Goal: Task Accomplishment & Management: Complete application form

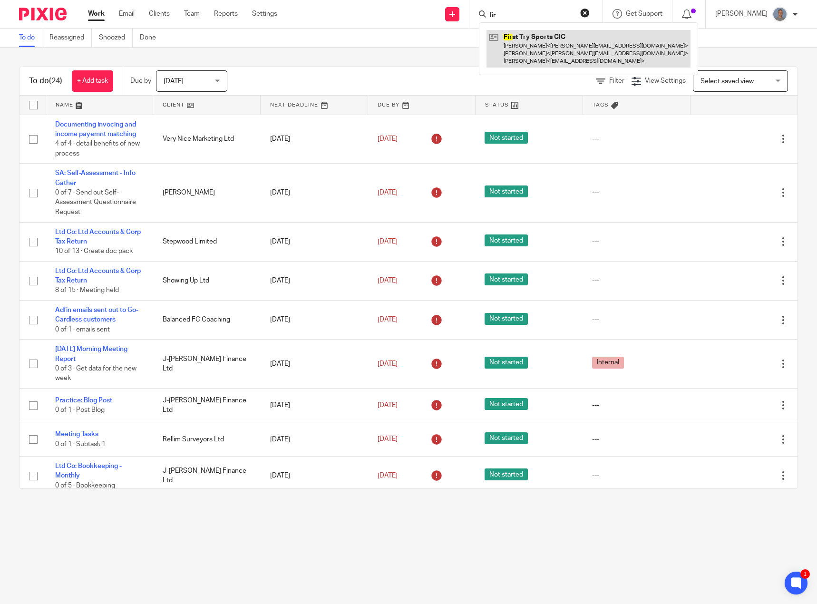
type input "fir"
click at [527, 53] on link at bounding box center [589, 49] width 204 height 38
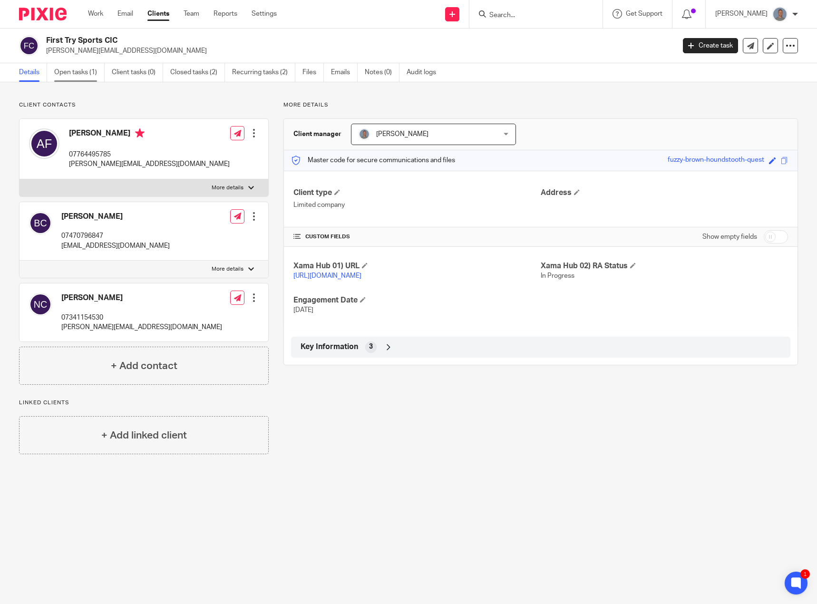
click at [84, 73] on link "Open tasks (1)" at bounding box center [79, 72] width 50 height 19
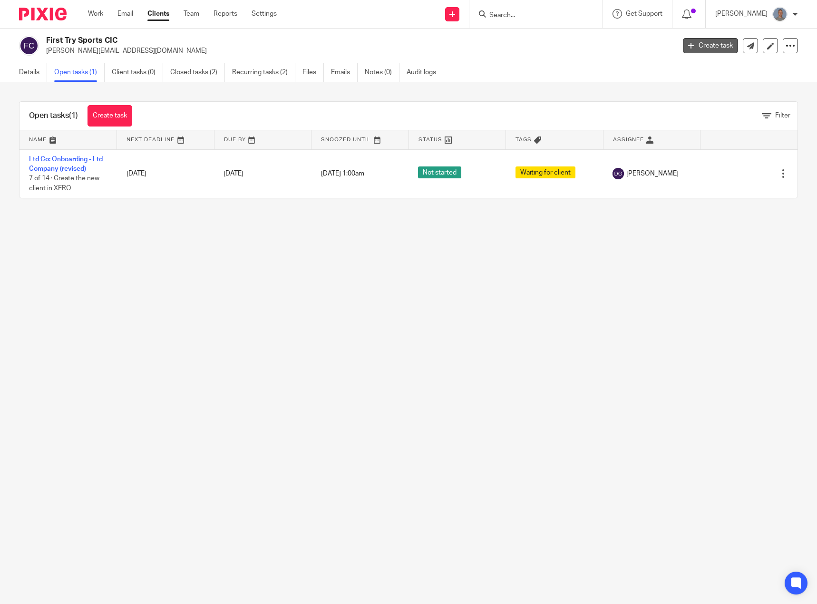
click at [721, 47] on link "Create task" at bounding box center [710, 45] width 55 height 15
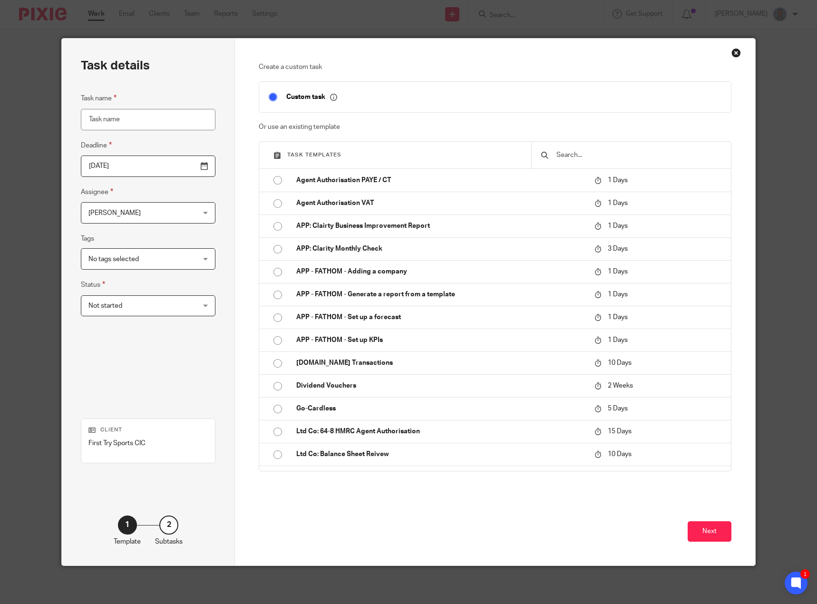
click at [573, 152] on input "text" at bounding box center [639, 155] width 166 height 10
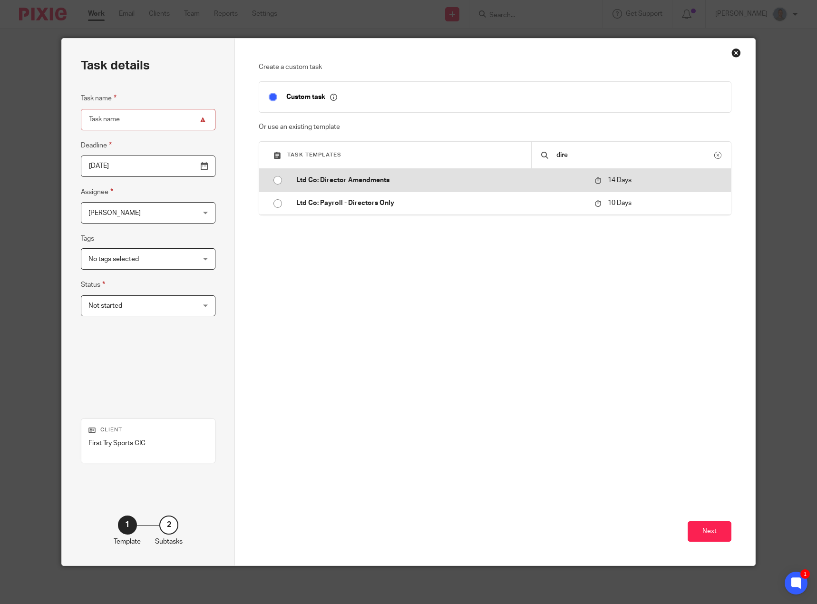
type input "dire"
click at [364, 183] on p "Ltd Co: Director Amendments" at bounding box center [440, 181] width 288 height 10
type input "2025-08-26"
type input "Ltd Co: Director Amendments"
checkbox input "false"
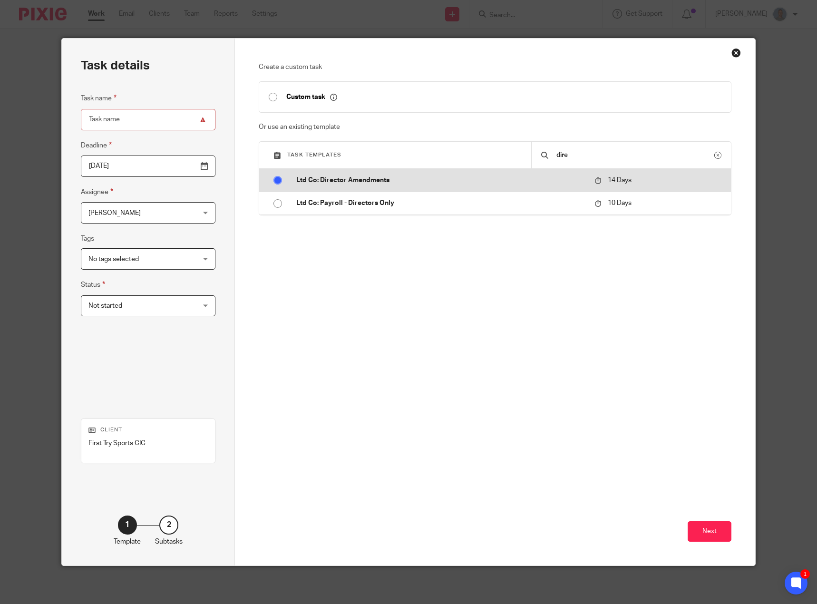
radio input "true"
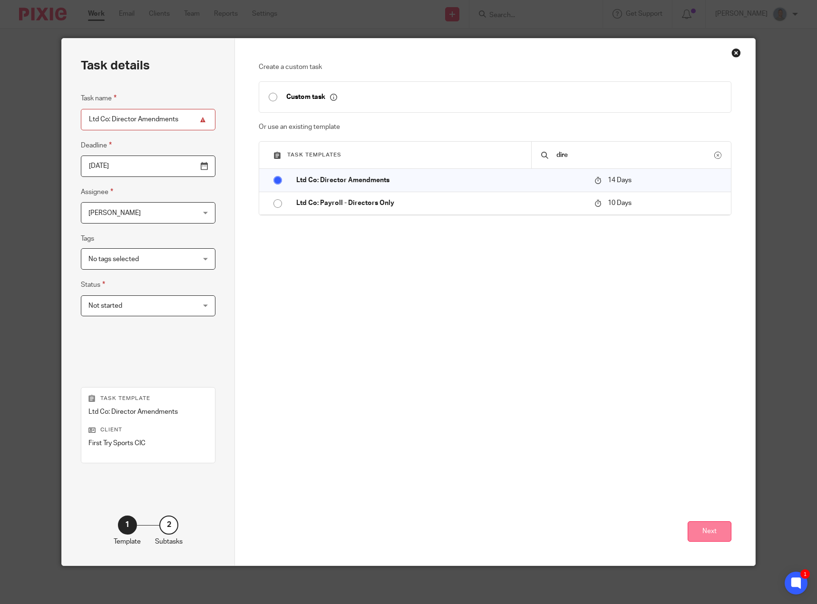
click at [712, 540] on button "Next" at bounding box center [710, 531] width 44 height 20
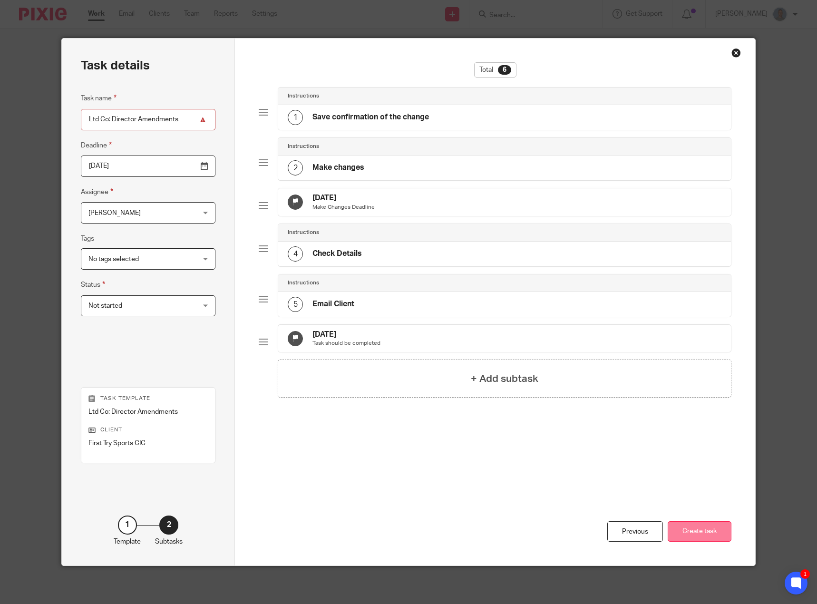
click at [713, 531] on button "Create task" at bounding box center [700, 531] width 64 height 20
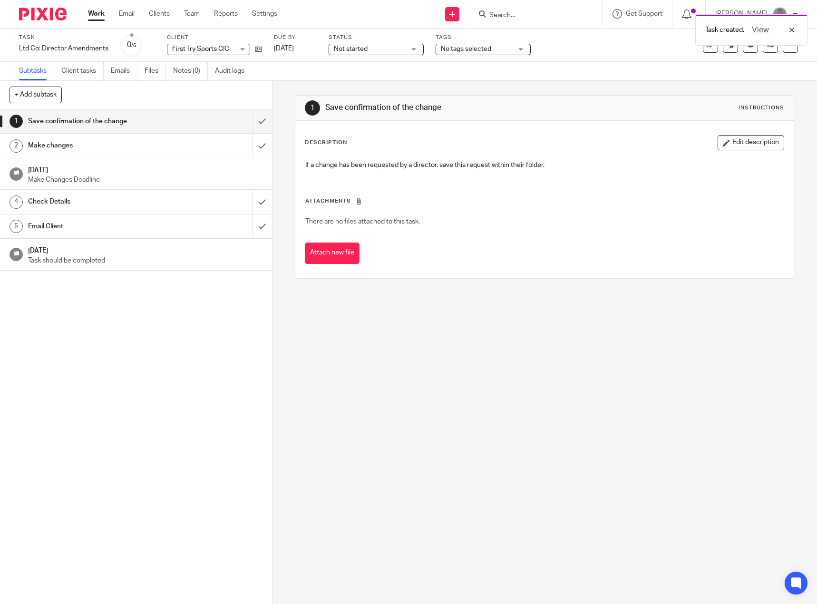
click at [93, 17] on link "Work" at bounding box center [96, 14] width 17 height 10
